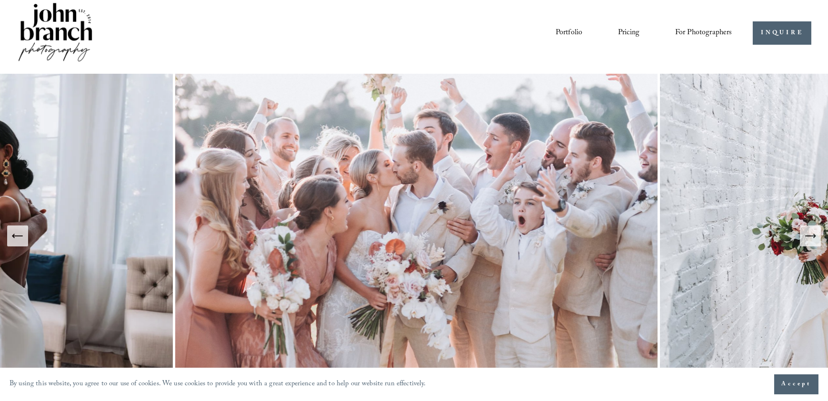
scroll to position [2, 0]
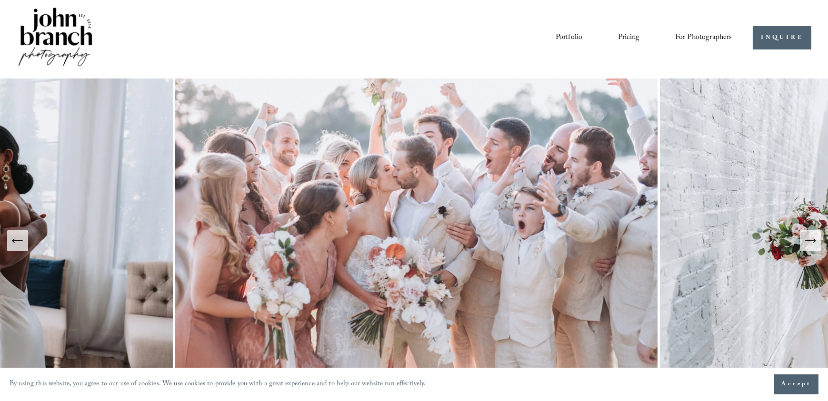
click at [0, 0] on span "Presets" at bounding box center [0, 0] width 0 height 0
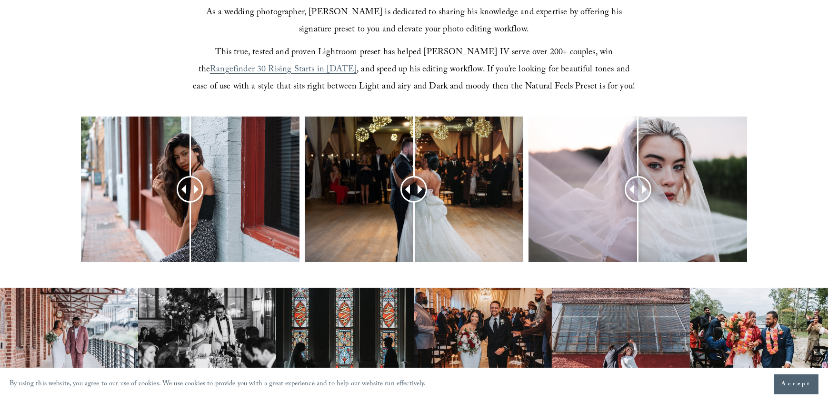
scroll to position [356, 0]
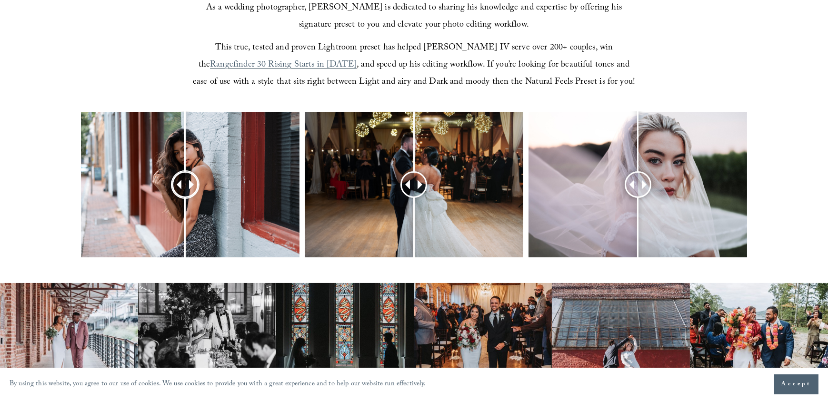
drag, startPoint x: 194, startPoint y: 181, endPoint x: 189, endPoint y: 188, distance: 8.4
click at [188, 188] on div at bounding box center [185, 184] width 26 height 26
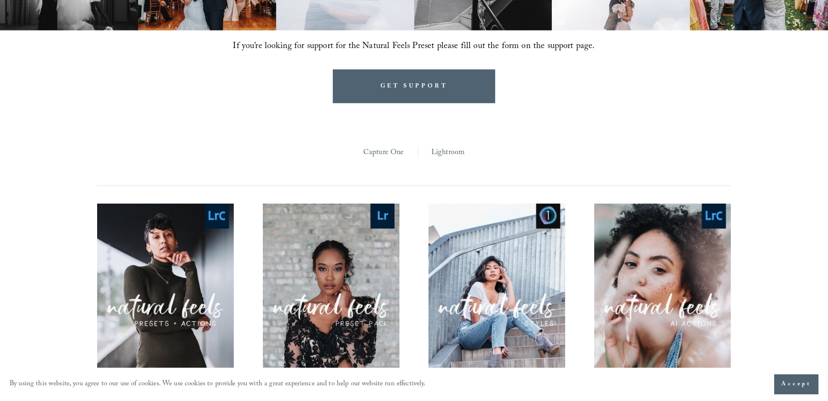
scroll to position [830, 0]
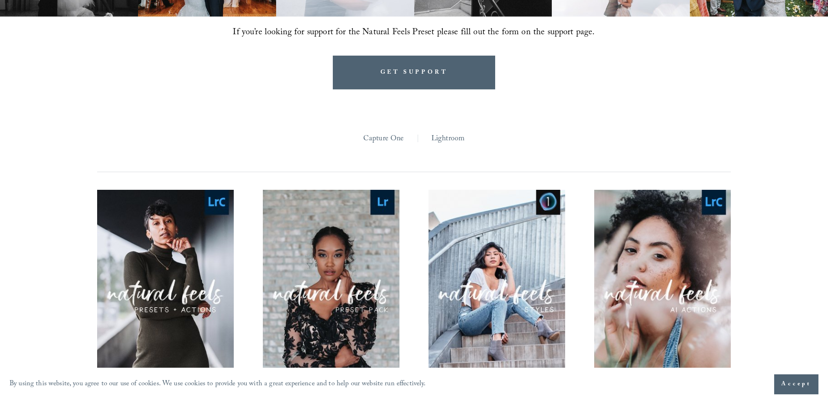
click at [444, 139] on link "Lightroom" at bounding box center [447, 139] width 33 height 15
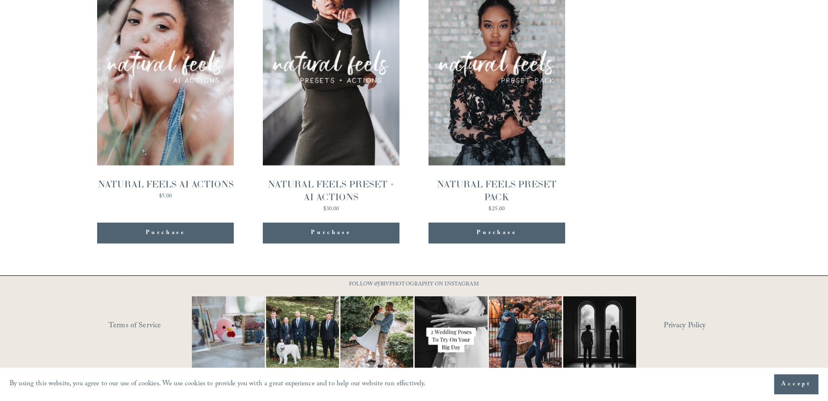
scroll to position [995, 0]
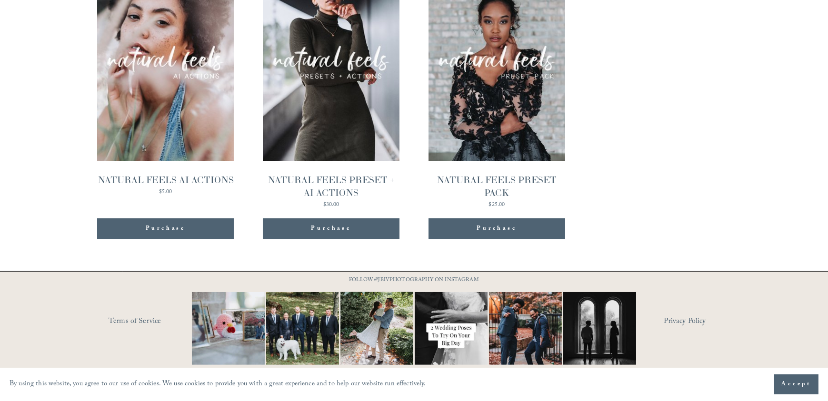
click at [783, 382] on span "Accept" at bounding box center [796, 385] width 30 height 10
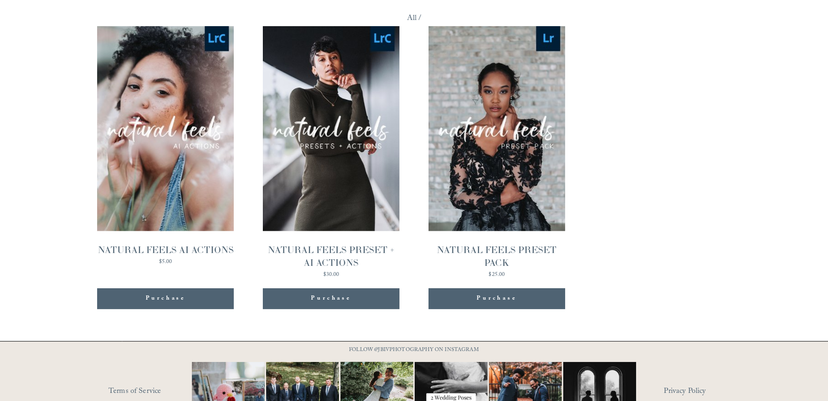
scroll to position [891, 0]
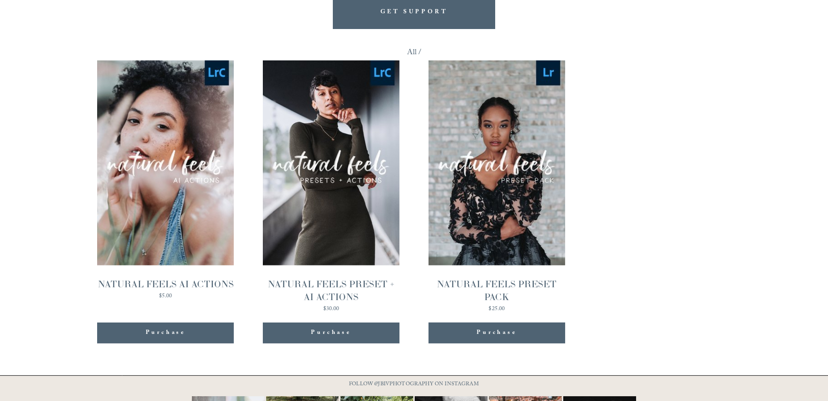
click at [367, 178] on link "Quick View NATURAL FEELS PRESET + AI ACTIONS $30.00" at bounding box center [331, 185] width 137 height 251
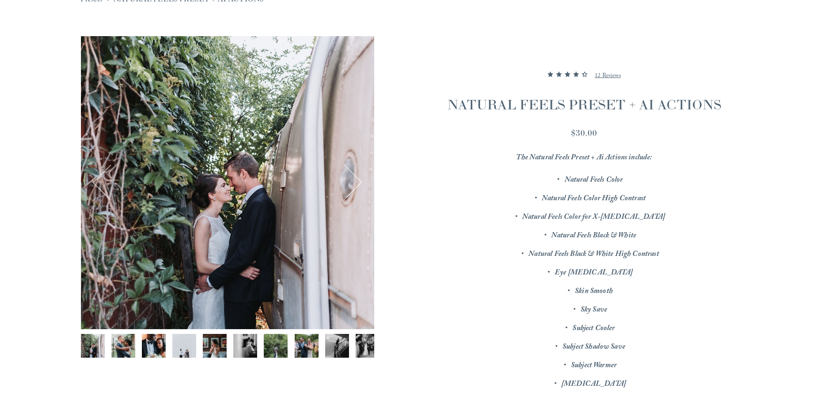
scroll to position [108, 0]
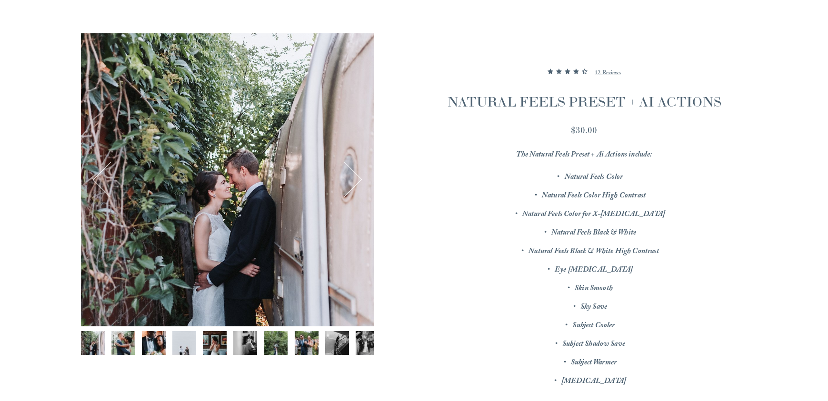
click at [354, 177] on button "Next" at bounding box center [344, 180] width 34 height 34
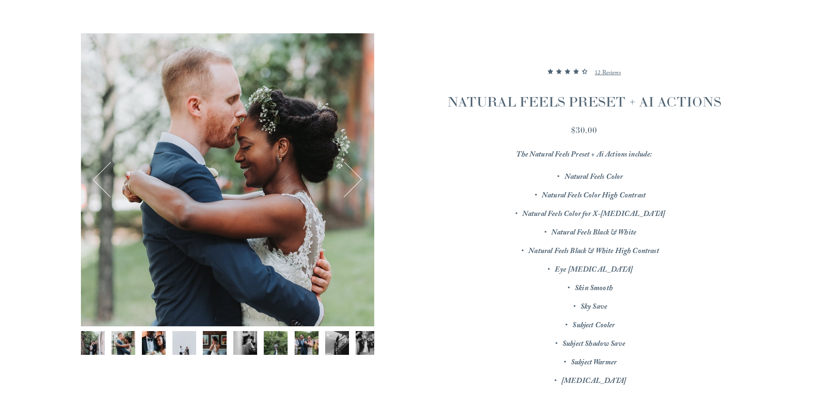
click at [354, 177] on button "Next" at bounding box center [344, 180] width 34 height 34
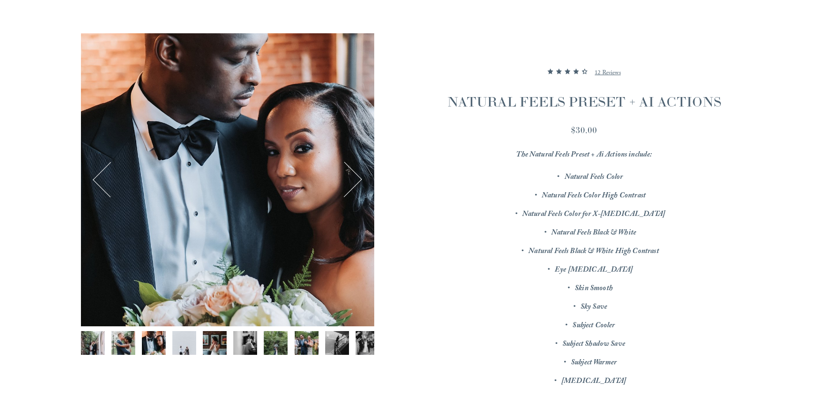
click at [354, 177] on button "Next" at bounding box center [344, 180] width 34 height 34
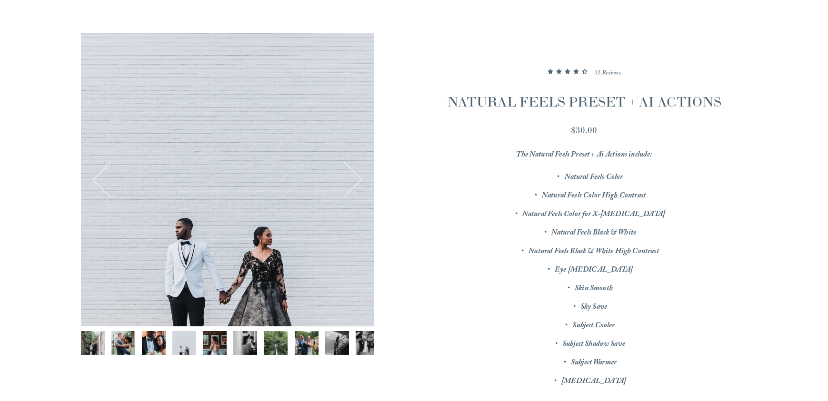
click at [354, 177] on button "Next" at bounding box center [344, 180] width 34 height 34
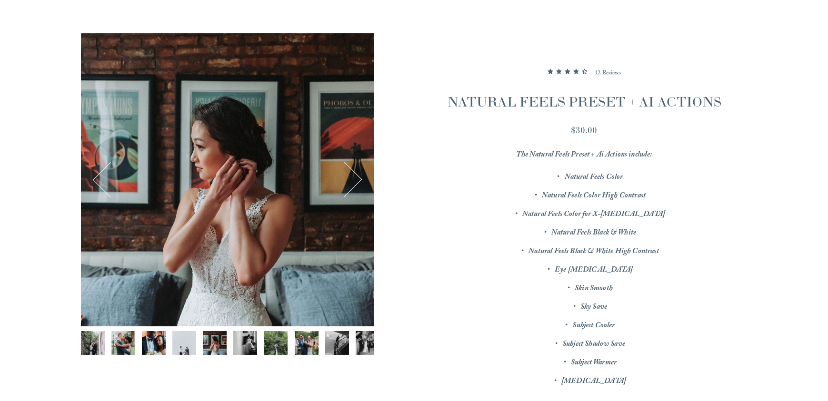
click at [354, 177] on button "Next" at bounding box center [344, 180] width 34 height 34
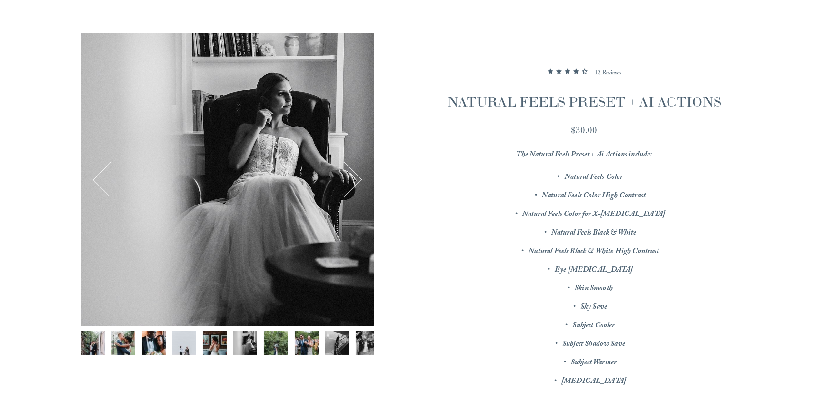
click at [354, 177] on button "Next" at bounding box center [344, 180] width 34 height 34
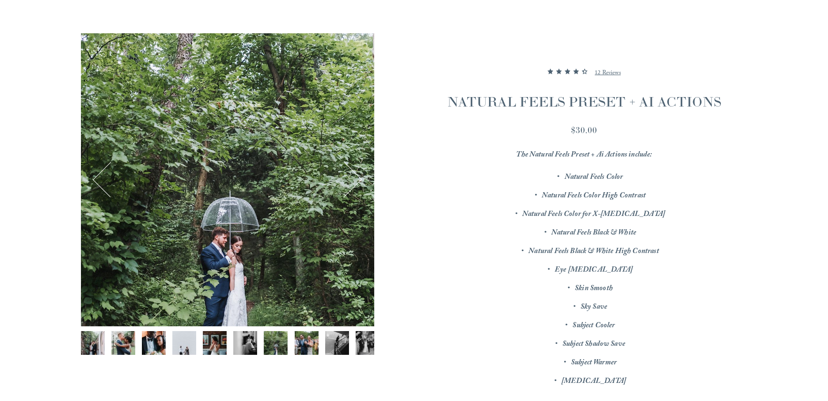
click at [354, 177] on button "Next" at bounding box center [344, 180] width 34 height 34
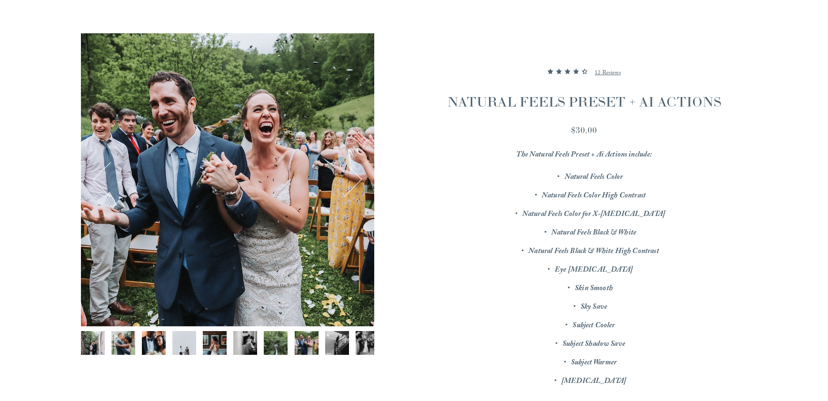
click at [354, 177] on button "Next" at bounding box center [344, 180] width 34 height 34
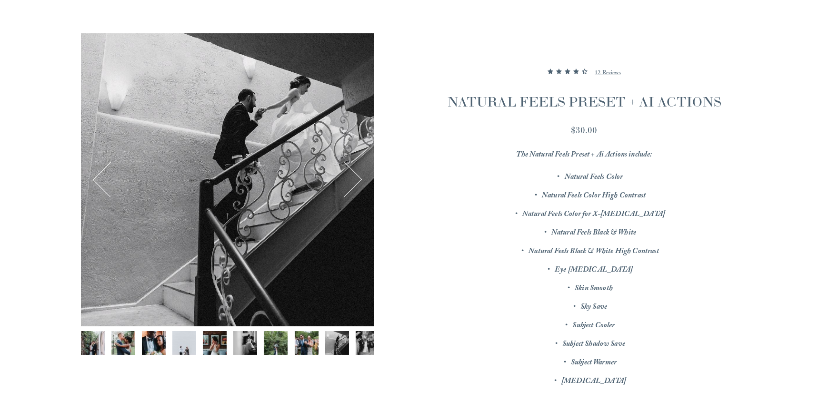
click at [360, 178] on button "Next" at bounding box center [344, 180] width 34 height 34
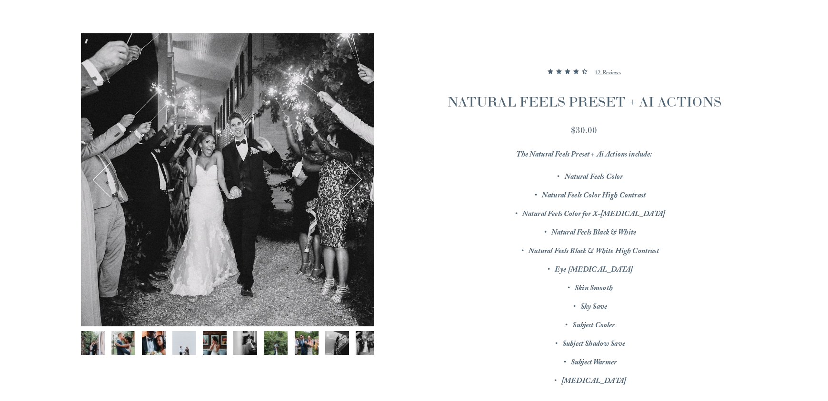
click at [360, 178] on button "Next" at bounding box center [344, 180] width 34 height 34
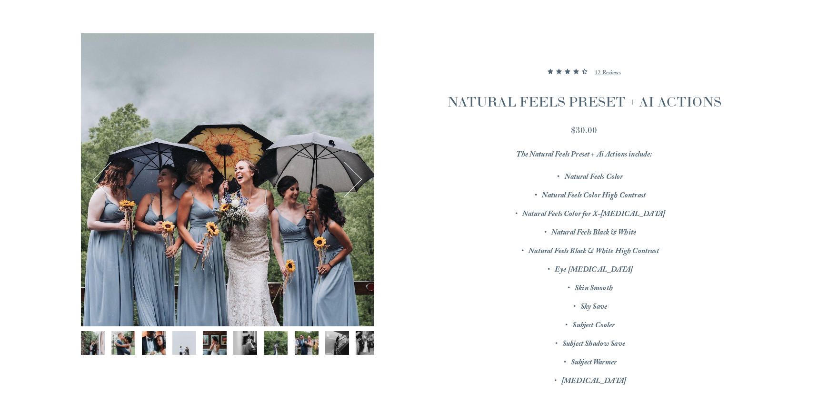
click at [360, 178] on button "Next" at bounding box center [344, 180] width 34 height 34
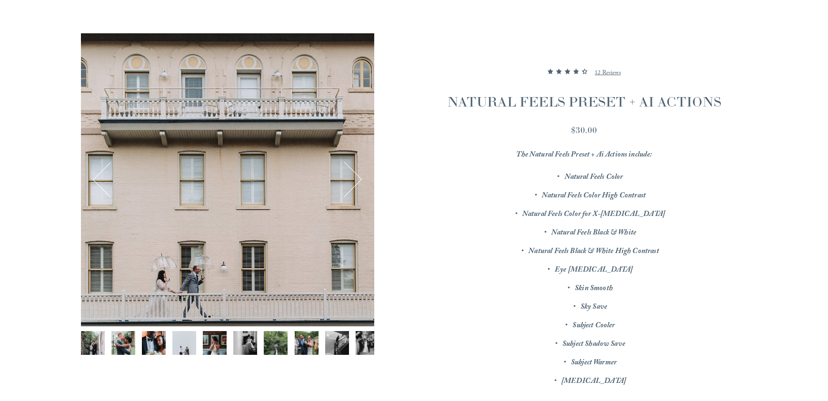
click at [360, 178] on button "Next" at bounding box center [344, 180] width 34 height 34
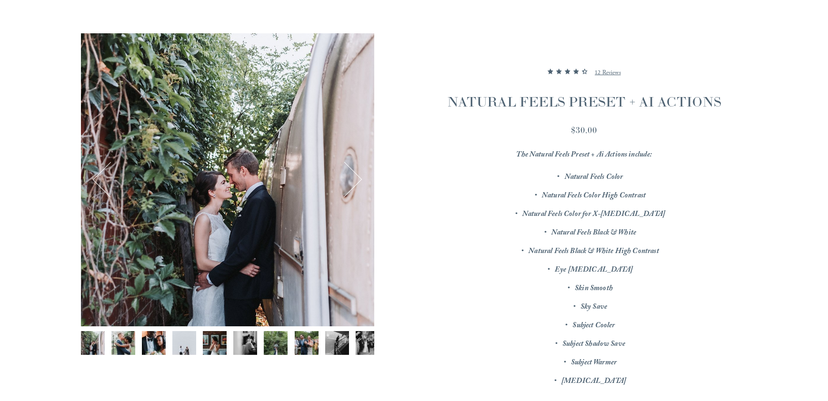
click at [360, 178] on button "Next" at bounding box center [344, 180] width 34 height 34
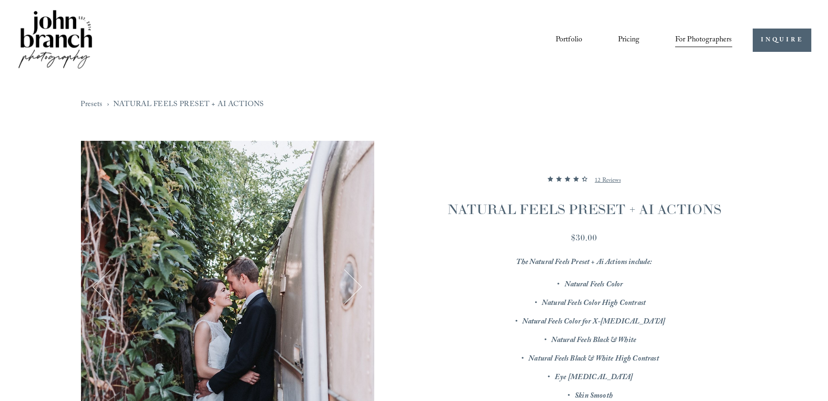
click at [0, 0] on link "Courses" at bounding box center [0, 0] width 0 height 0
click at [0, 0] on link "Blog" at bounding box center [0, 0] width 0 height 0
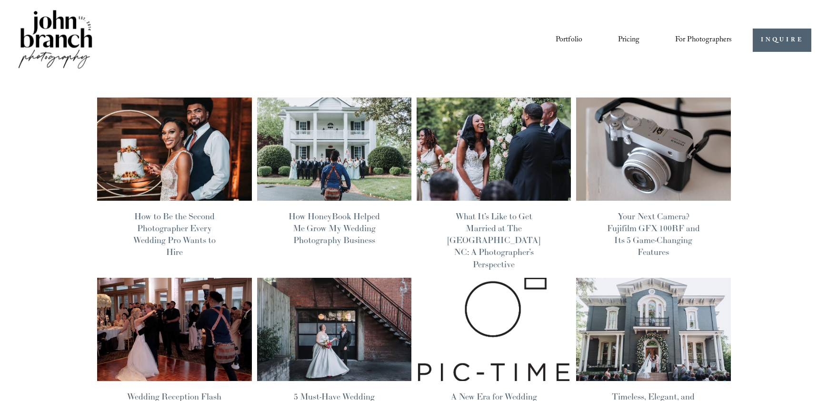
click at [622, 35] on link "Pricing" at bounding box center [628, 40] width 21 height 16
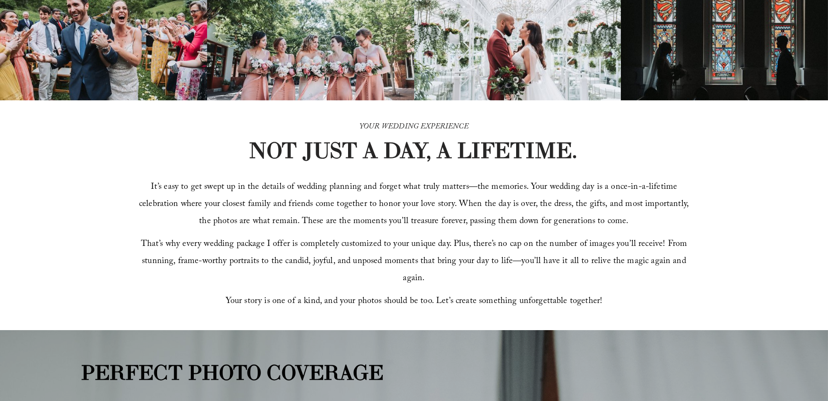
scroll to position [215, 0]
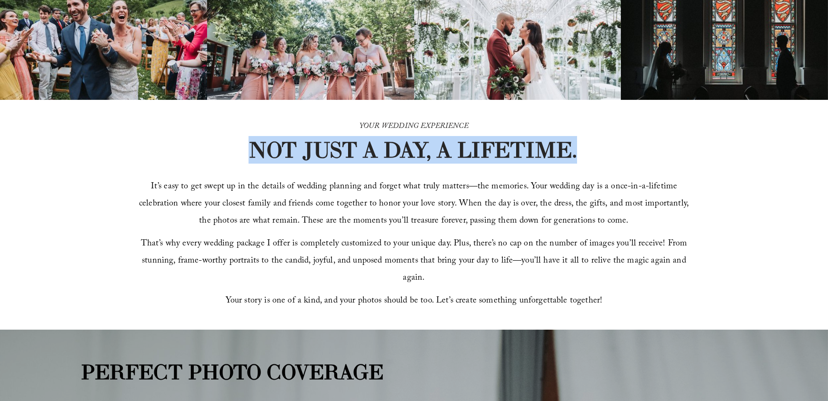
drag, startPoint x: 252, startPoint y: 146, endPoint x: 587, endPoint y: 156, distance: 335.3
click at [587, 156] on div "YOUR WEDDING EXPERIENCE NOT JUST A DAY, A LIFETIME. It’s easy to get swept up i…" at bounding box center [414, 215] width 828 height 230
copy strong "NOT JUST A DAY, A LIFETIME."
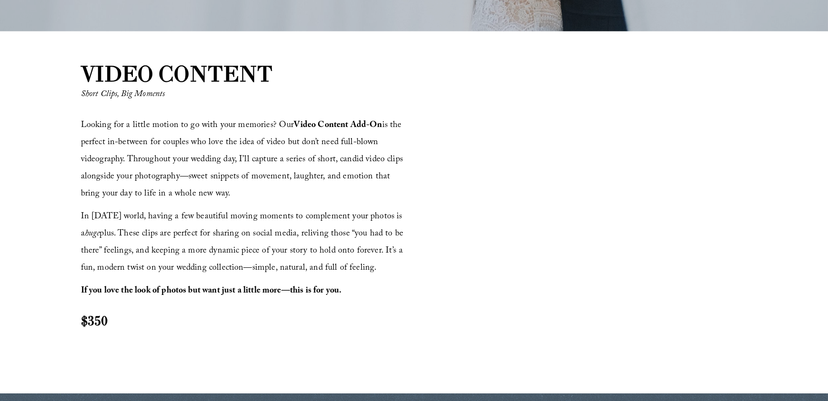
scroll to position [1037, 0]
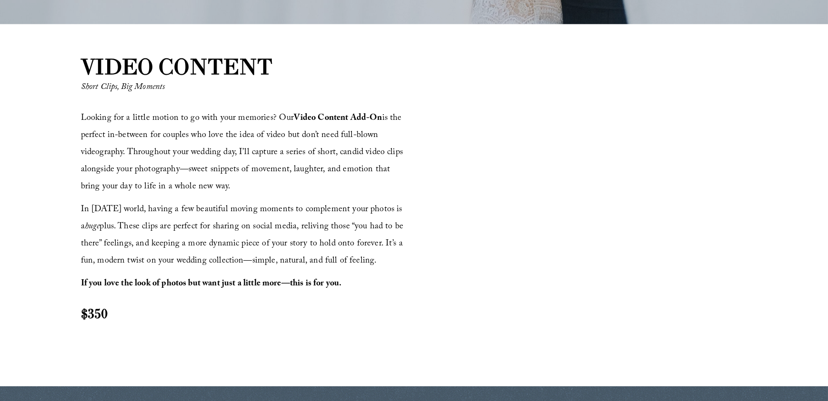
click at [95, 114] on span "Looking for a little motion to go with your memories? Our Video Content Add-On …" at bounding box center [243, 152] width 325 height 83
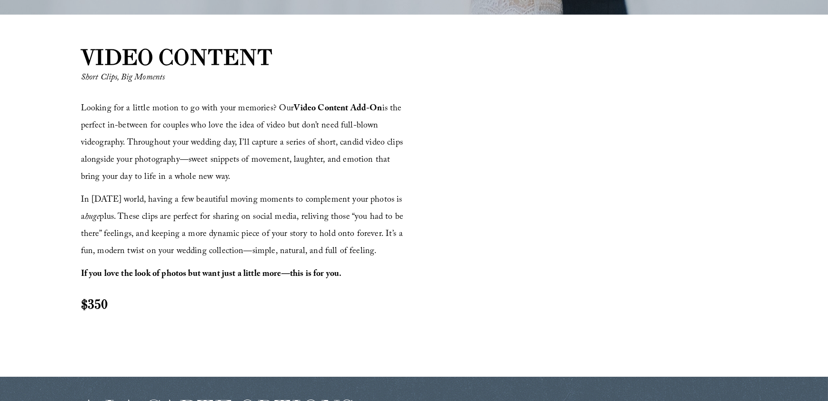
scroll to position [1054, 0]
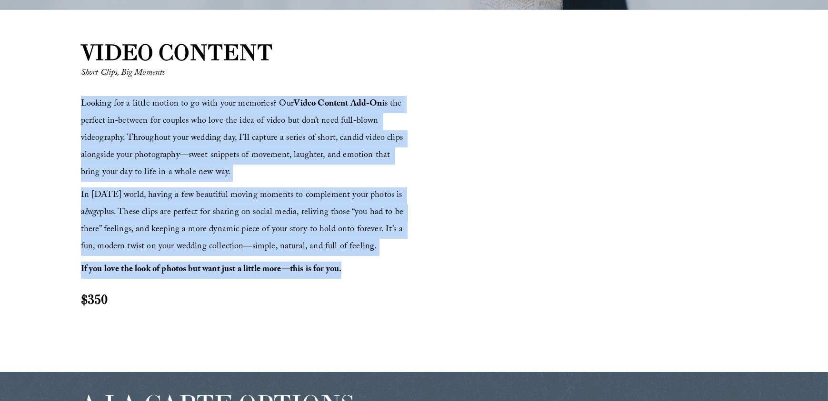
drag, startPoint x: 81, startPoint y: 103, endPoint x: 366, endPoint y: 268, distance: 329.8
click at [366, 268] on div "Looking for a little motion to go with your memories? Our Video Content Add-On …" at bounding box center [246, 202] width 330 height 212
copy div "Looking for a little motion to go with your memories? Our Video Content Add-On …"
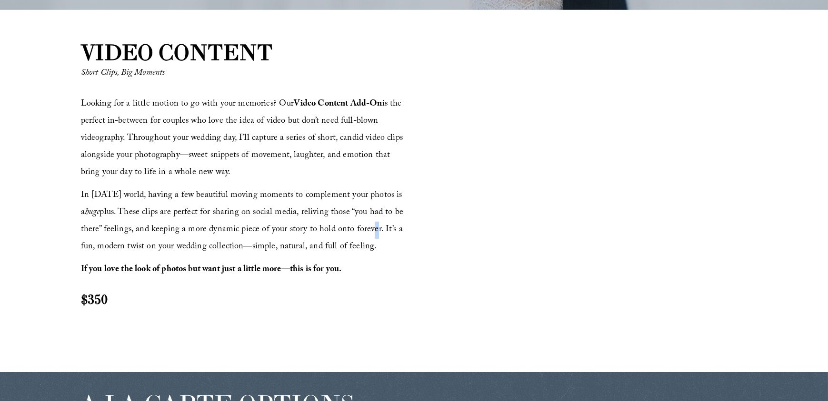
drag, startPoint x: 363, startPoint y: 238, endPoint x: 413, endPoint y: 230, distance: 50.6
click at [368, 238] on p "In [DATE] world, having a few beautiful moving moments to complement your photo…" at bounding box center [246, 222] width 330 height 69
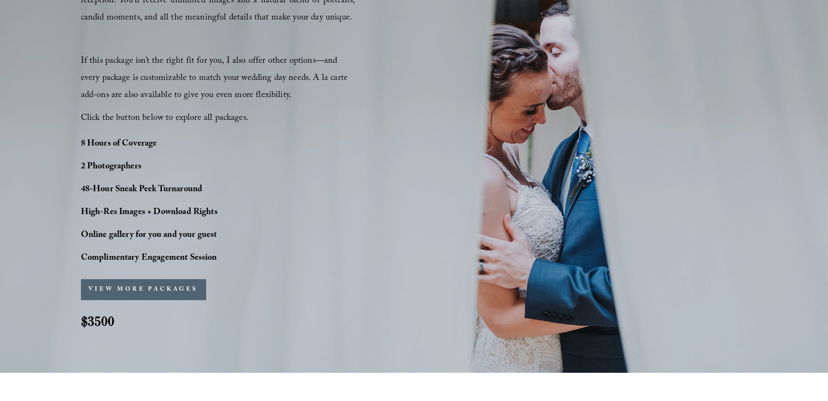
scroll to position [691, 0]
click at [130, 288] on button "VIEW MORE PACKAGES" at bounding box center [143, 289] width 125 height 21
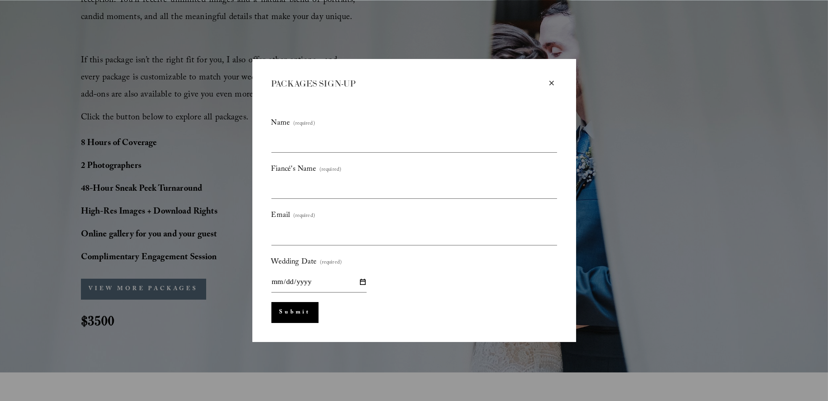
click at [551, 84] on div "×" at bounding box center [552, 83] width 10 height 10
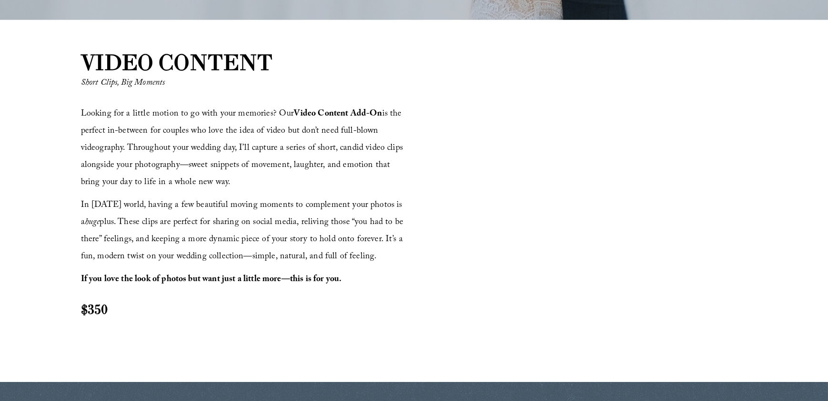
scroll to position [1042, 0]
